Goal: Use online tool/utility: Utilize a website feature to perform a specific function

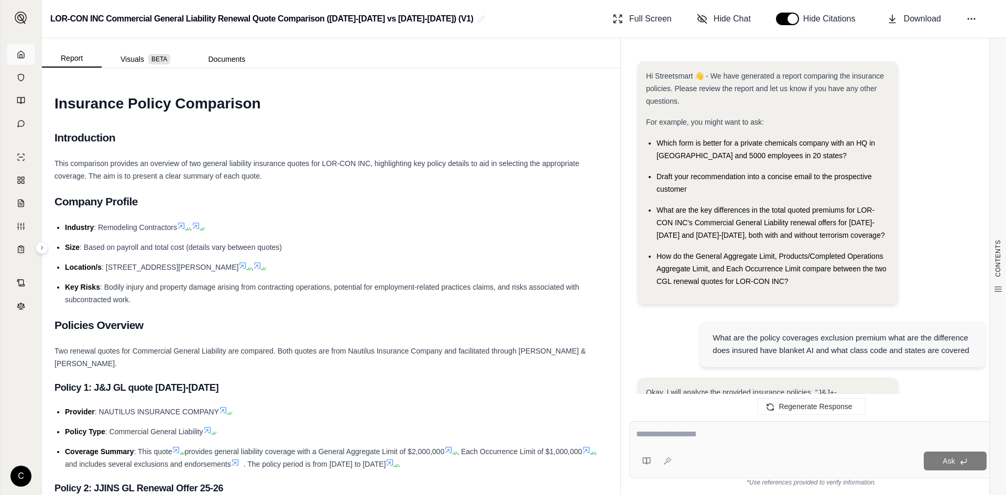
scroll to position [5736, 0]
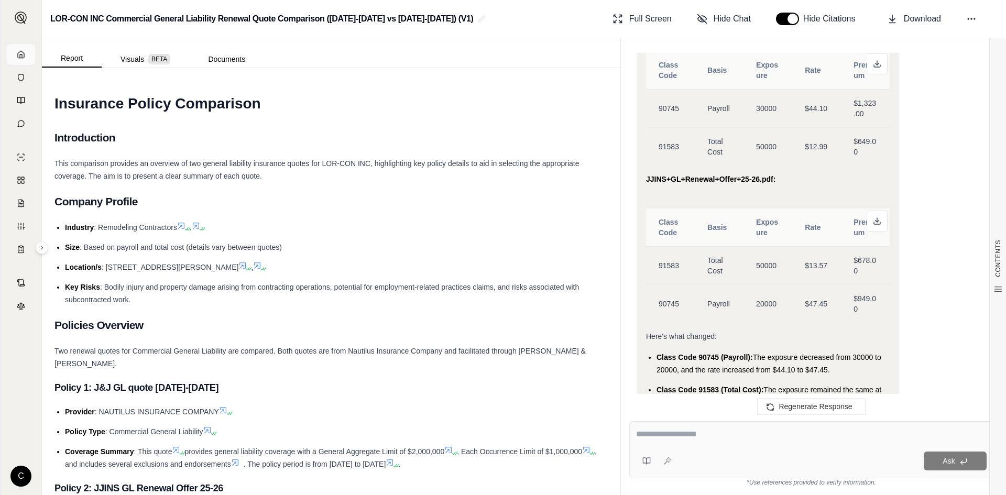
click at [25, 56] on icon at bounding box center [21, 54] width 8 height 8
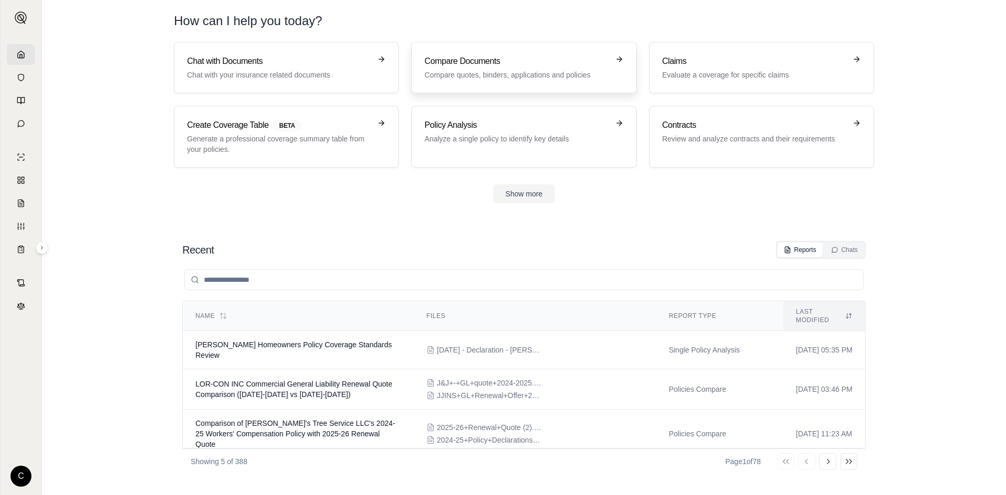
click at [497, 66] on h3 "Compare Documents" at bounding box center [516, 61] width 184 height 13
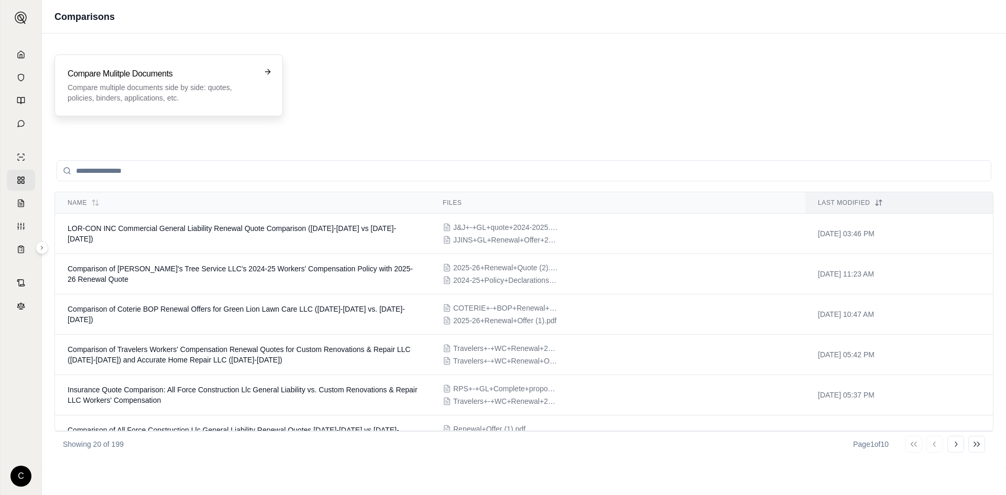
click at [175, 102] on p "Compare multiple documents side by side: quotes, policies, binders, application…" at bounding box center [162, 92] width 188 height 21
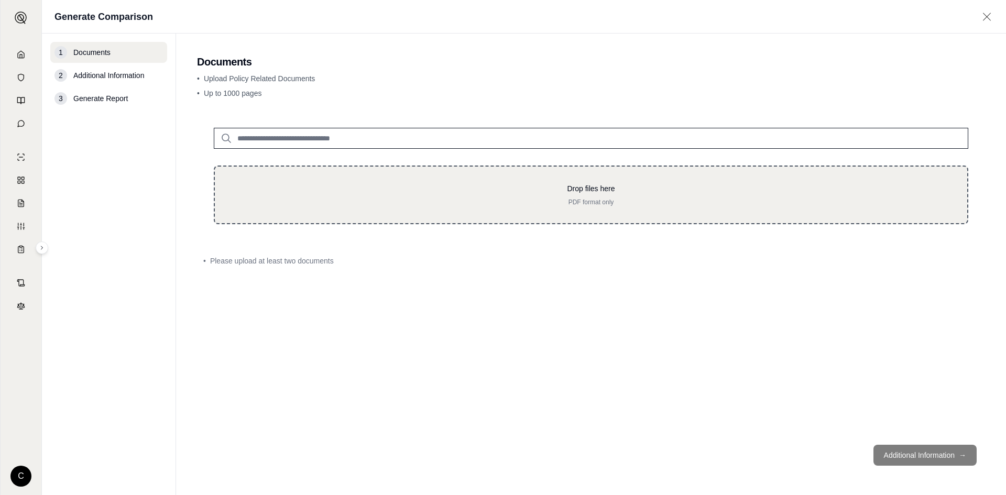
click at [373, 205] on p "PDF format only" at bounding box center [591, 202] width 719 height 8
type input "**********"
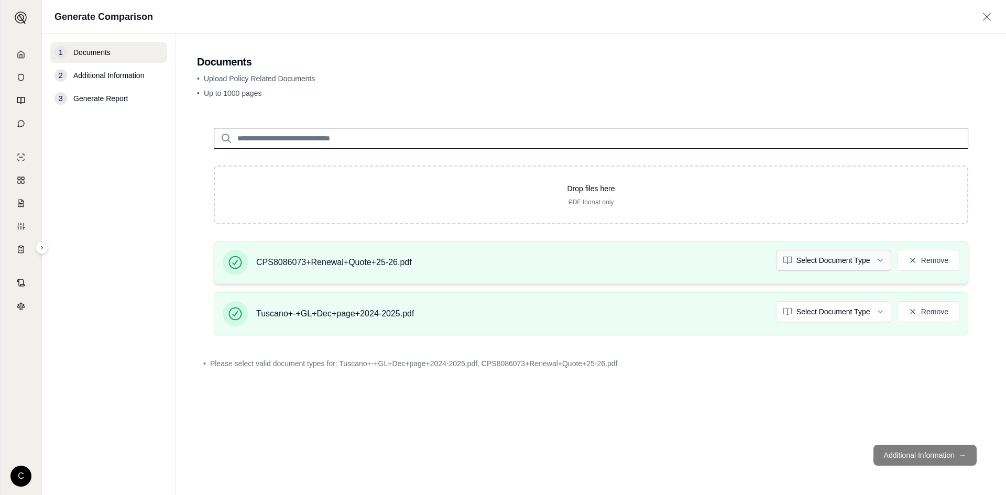
click at [838, 259] on html "C Generate Comparison 1 Documents 2 Additional Information 3 Generate Report Do…" at bounding box center [503, 247] width 1006 height 495
click at [809, 307] on html "C Generate Comparison 1 Documents 2 Additional Information 3 Generate Report Do…" at bounding box center [503, 247] width 1006 height 495
drag, startPoint x: 795, startPoint y: 468, endPoint x: 803, endPoint y: 459, distance: 12.2
click at [795, 469] on footer "Additional Information →" at bounding box center [591, 455] width 788 height 38
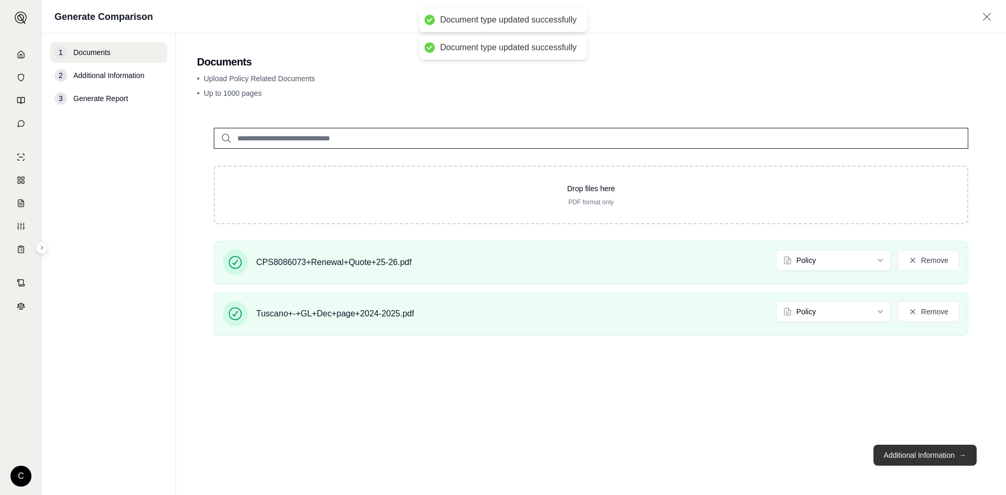
click at [898, 445] on button "Additional Information →" at bounding box center [924, 455] width 103 height 21
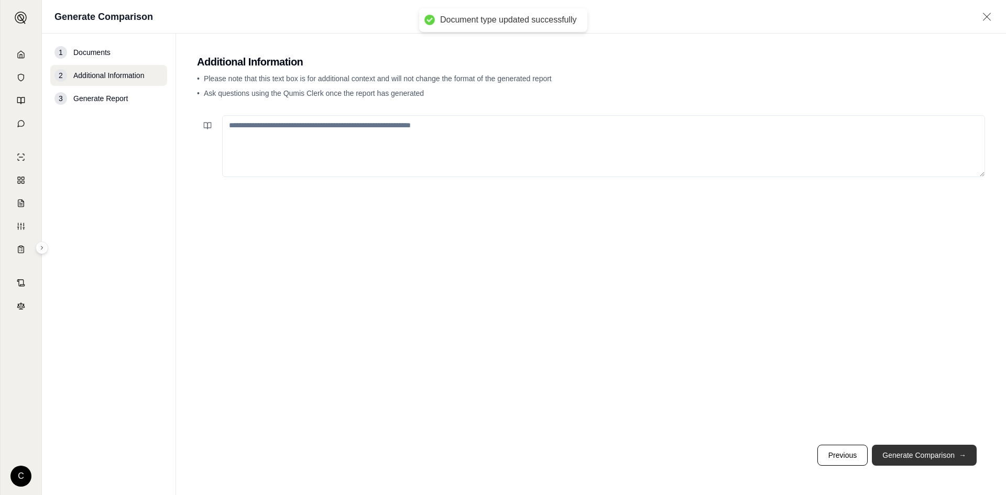
click at [893, 459] on button "Generate Comparison →" at bounding box center [924, 455] width 105 height 21
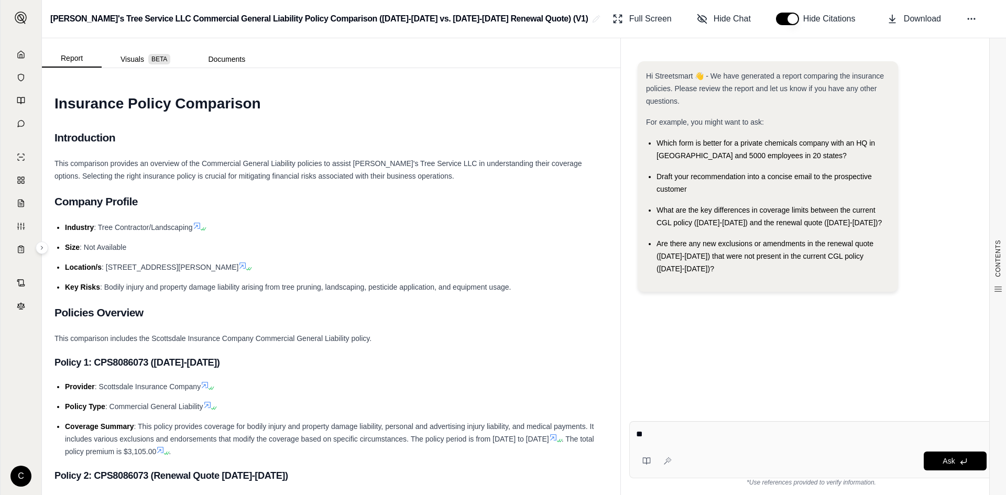
type textarea "*"
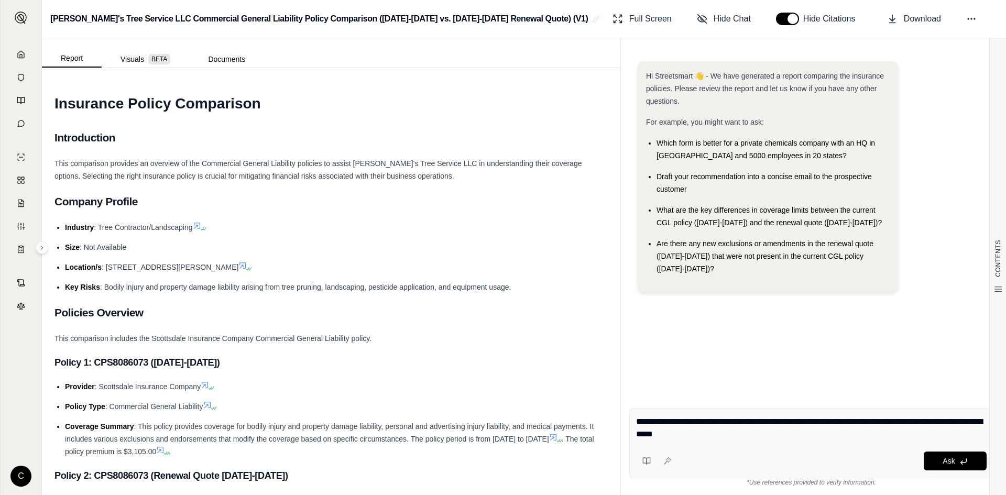
type textarea "**********"
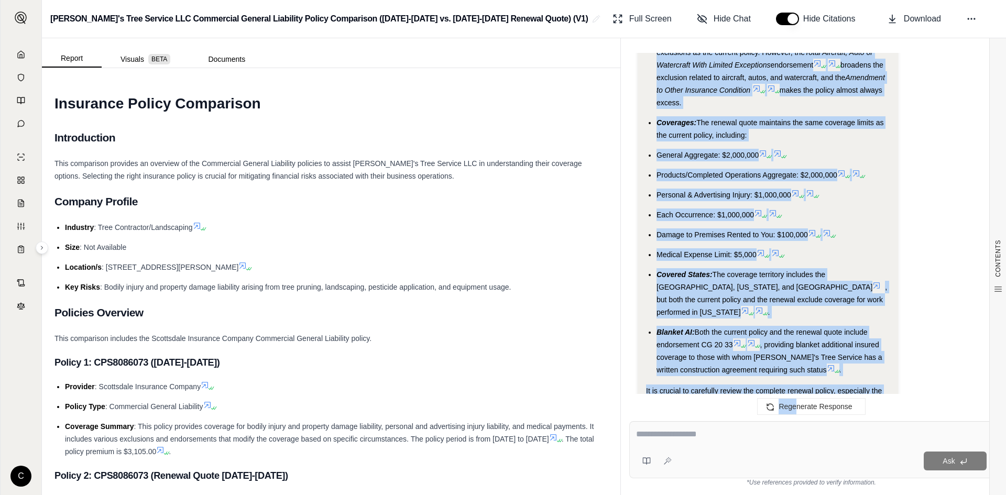
scroll to position [2265, 0]
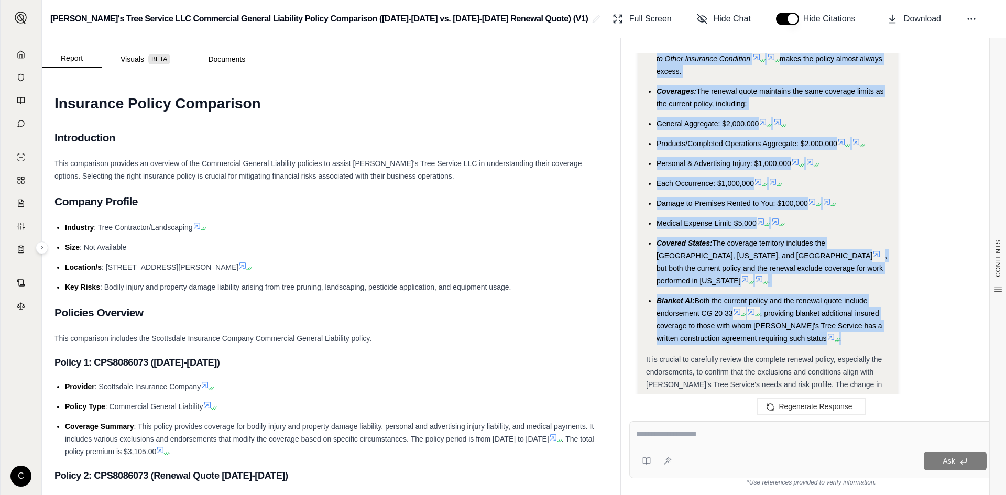
drag, startPoint x: 656, startPoint y: 95, endPoint x: 823, endPoint y: 311, distance: 272.9
click at [823, 311] on ul "Premium: The premium remains the same at $3,105.00 . Exclusions: The renewal qu…" at bounding box center [768, 163] width 244 height 362
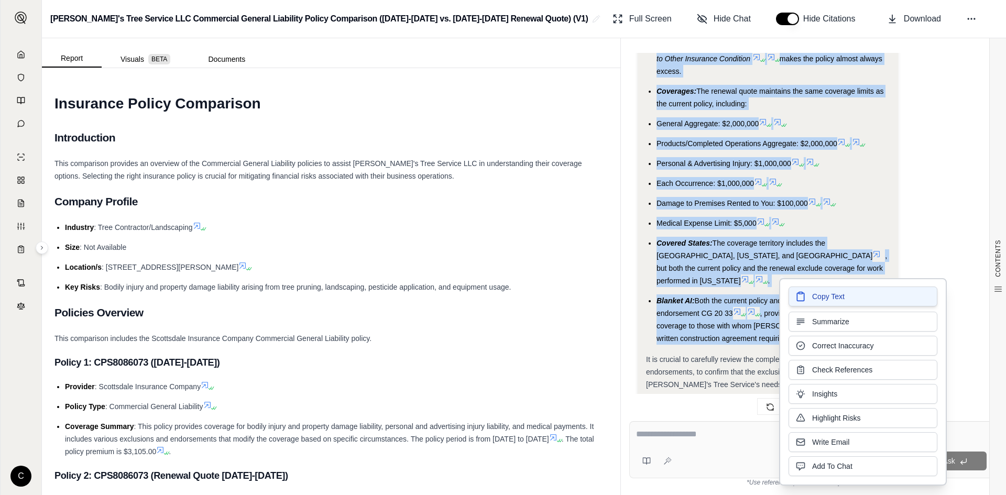
click at [824, 295] on span "Copy Text" at bounding box center [828, 296] width 32 height 10
